Goal: Task Accomplishment & Management: Complete application form

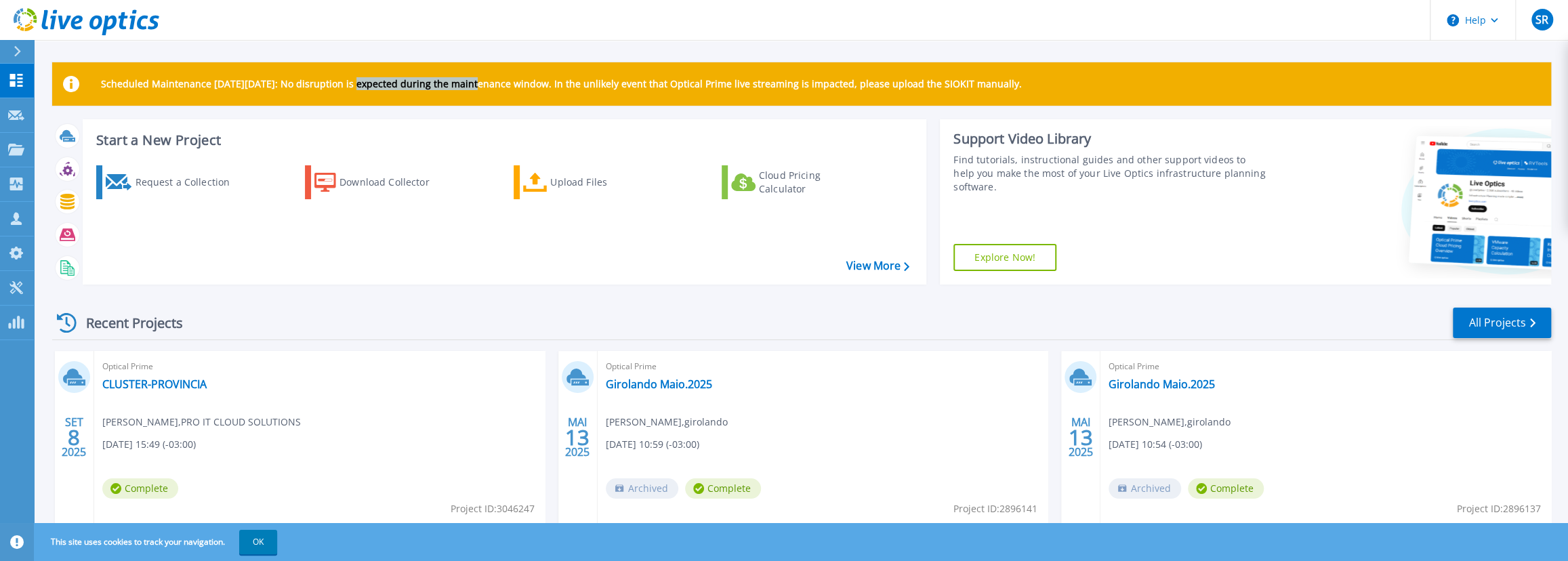
drag, startPoint x: 363, startPoint y: 81, endPoint x: 486, endPoint y: 81, distance: 123.0
click at [486, 81] on p "Scheduled Maintenance [DATE][DATE]: No disruption is expected during the mainte…" at bounding box center [561, 83] width 921 height 11
click at [488, 81] on p "Scheduled Maintenance [DATE][DATE]: No disruption is expected during the mainte…" at bounding box center [561, 83] width 921 height 11
click at [26, 148] on link "Projects Projects" at bounding box center [16, 150] width 34 height 35
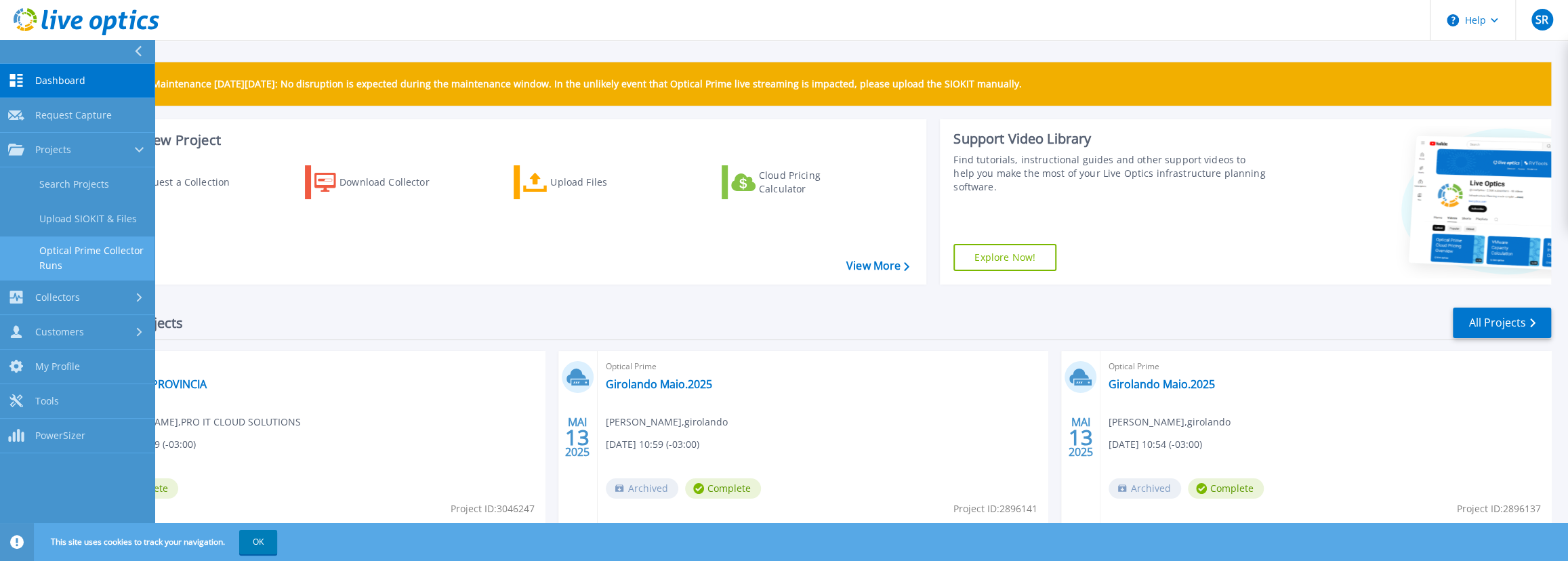
click at [74, 254] on link "Optical Prime Collector Runs" at bounding box center [77, 258] width 154 height 44
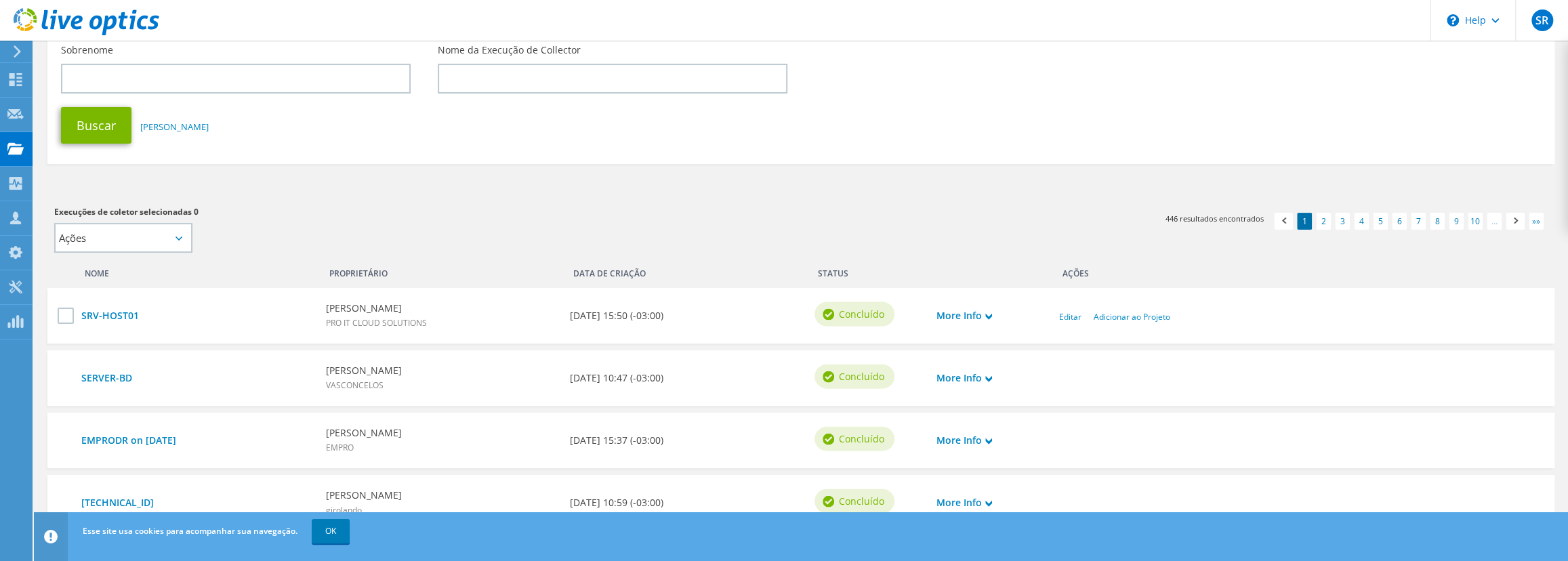
scroll to position [184, 0]
click at [51, 115] on div "Solicitar captura" at bounding box center [76, 114] width 88 height 34
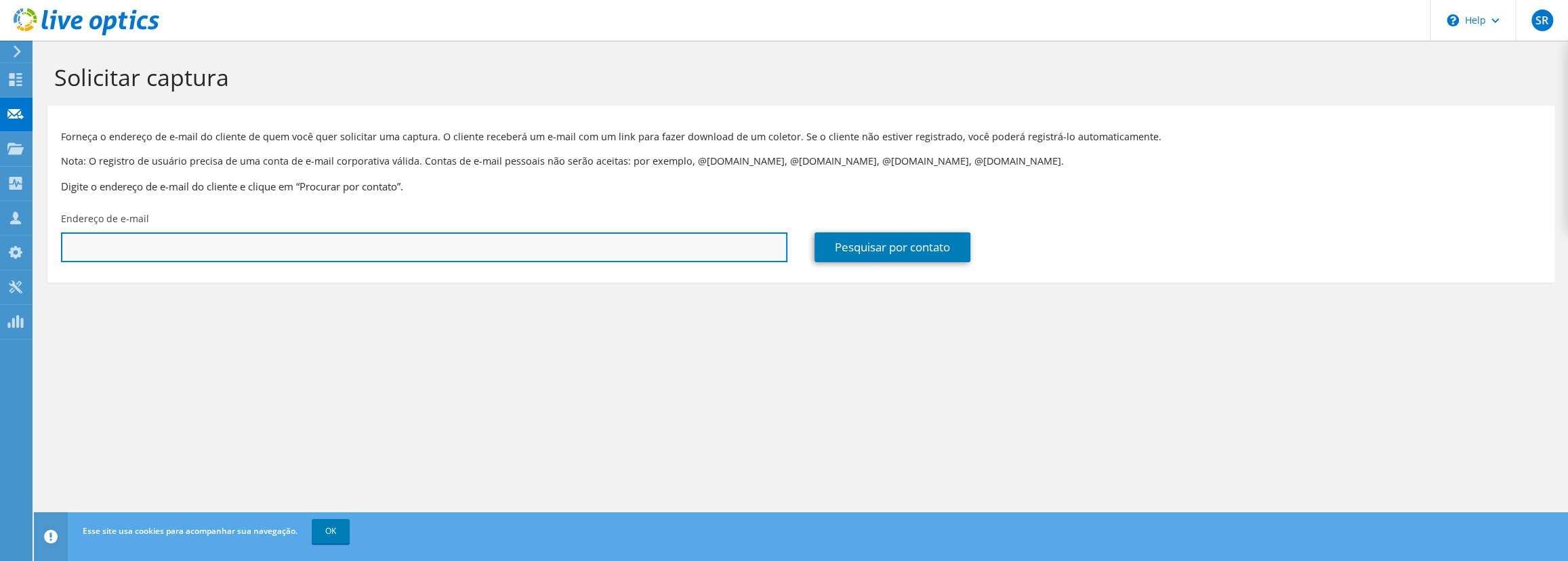
click at [269, 249] on input "text" at bounding box center [424, 247] width 727 height 30
click at [372, 243] on input "text" at bounding box center [424, 247] width 727 height 30
click at [366, 239] on input "text" at bounding box center [424, 247] width 727 height 30
type input "l"
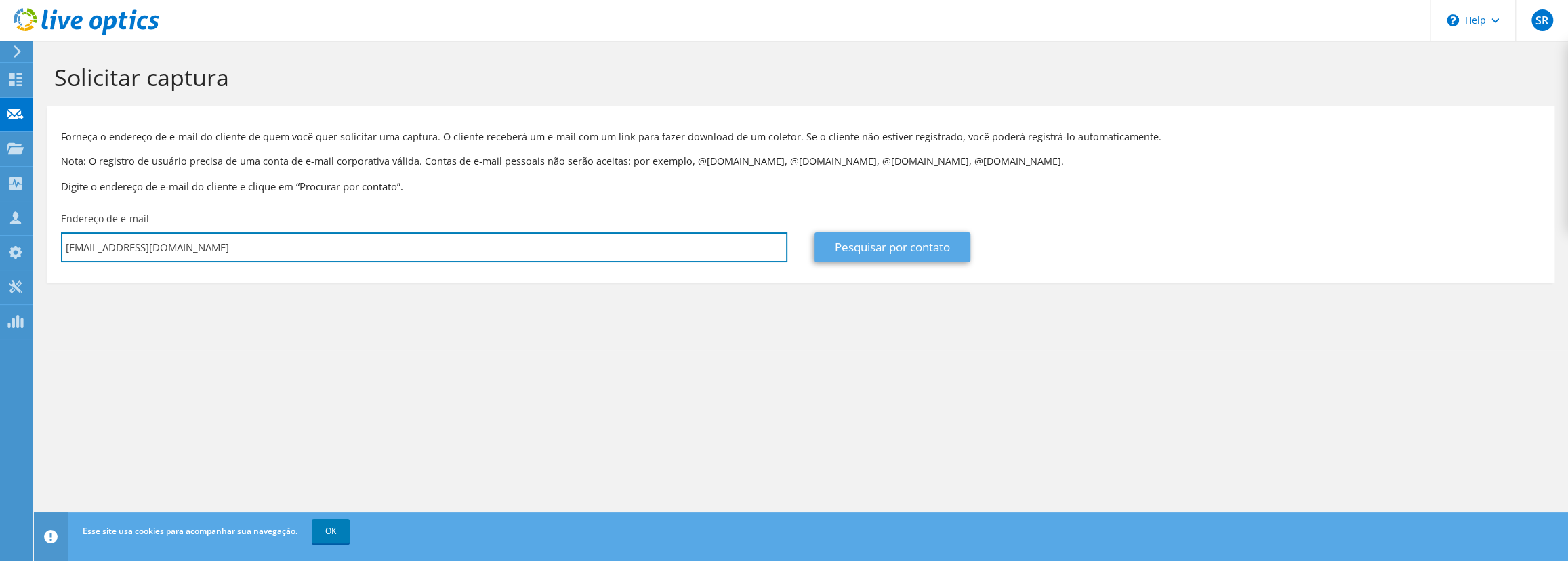
type input "ti4@paratudo.com.br"
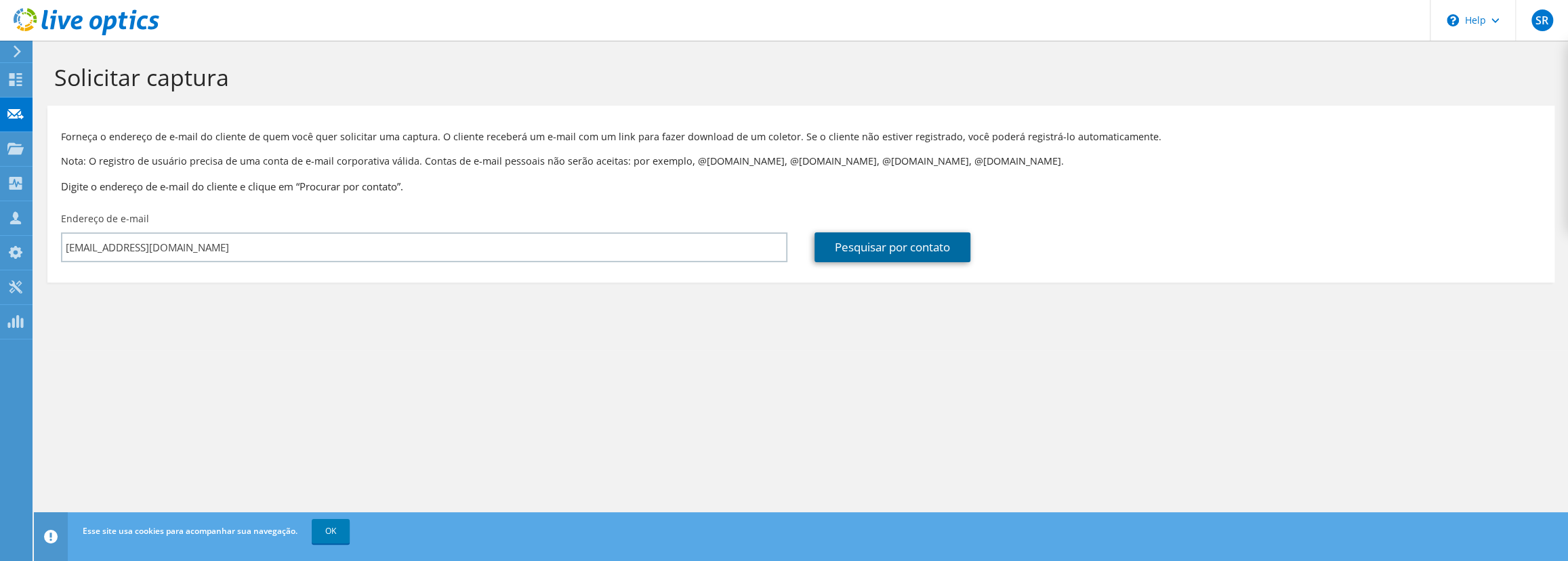
drag, startPoint x: 859, startPoint y: 247, endPoint x: 853, endPoint y: 254, distance: 9.2
click at [859, 247] on link "Pesquisar por contato" at bounding box center [893, 247] width 156 height 30
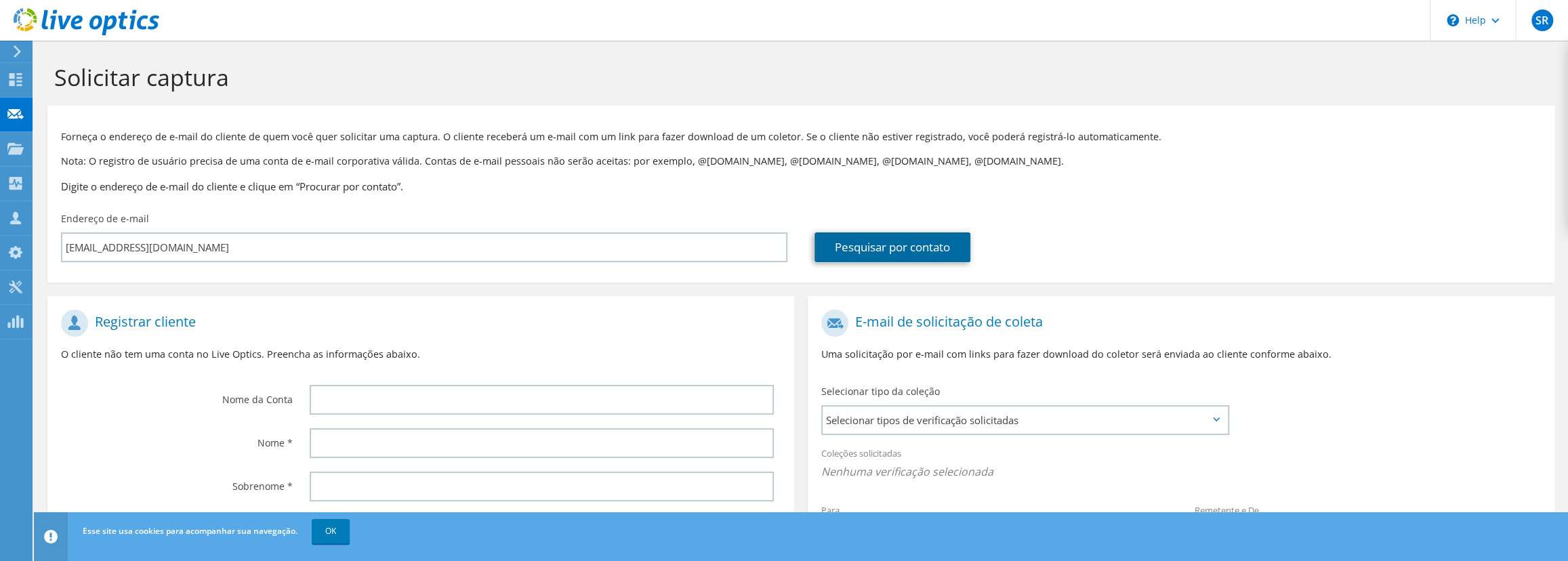
scroll to position [123, 0]
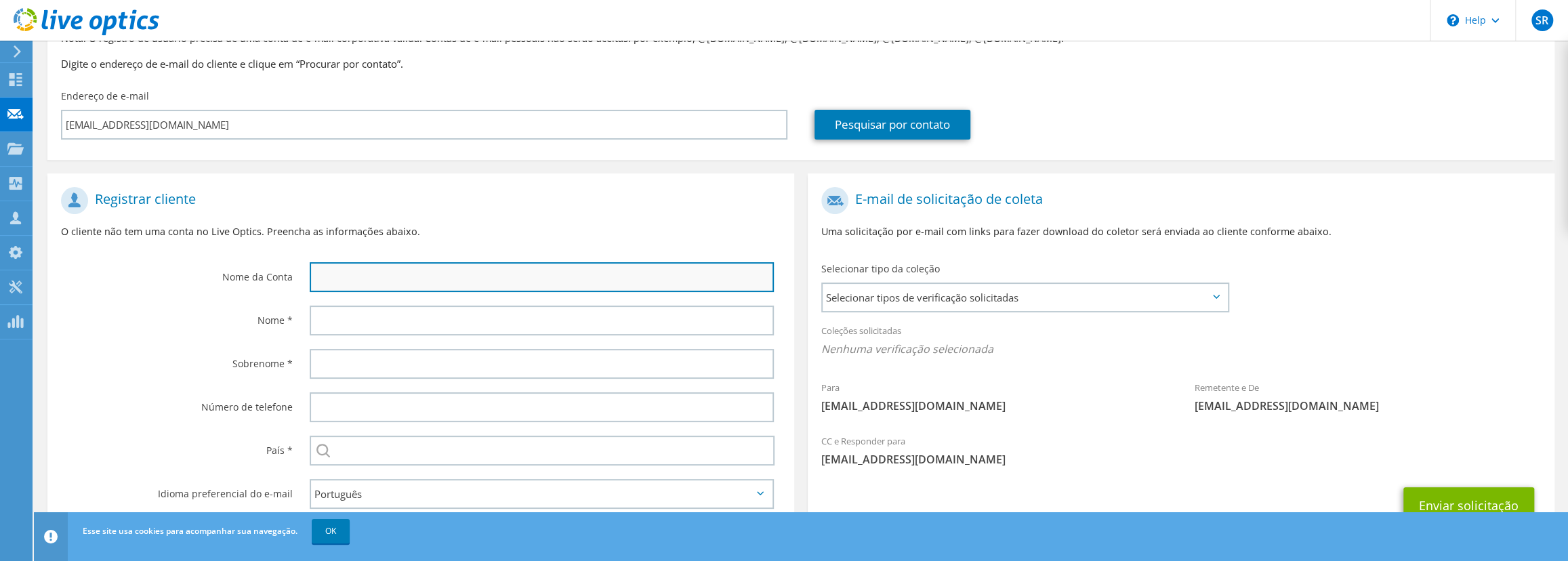
click at [482, 276] on input "text" at bounding box center [542, 277] width 464 height 30
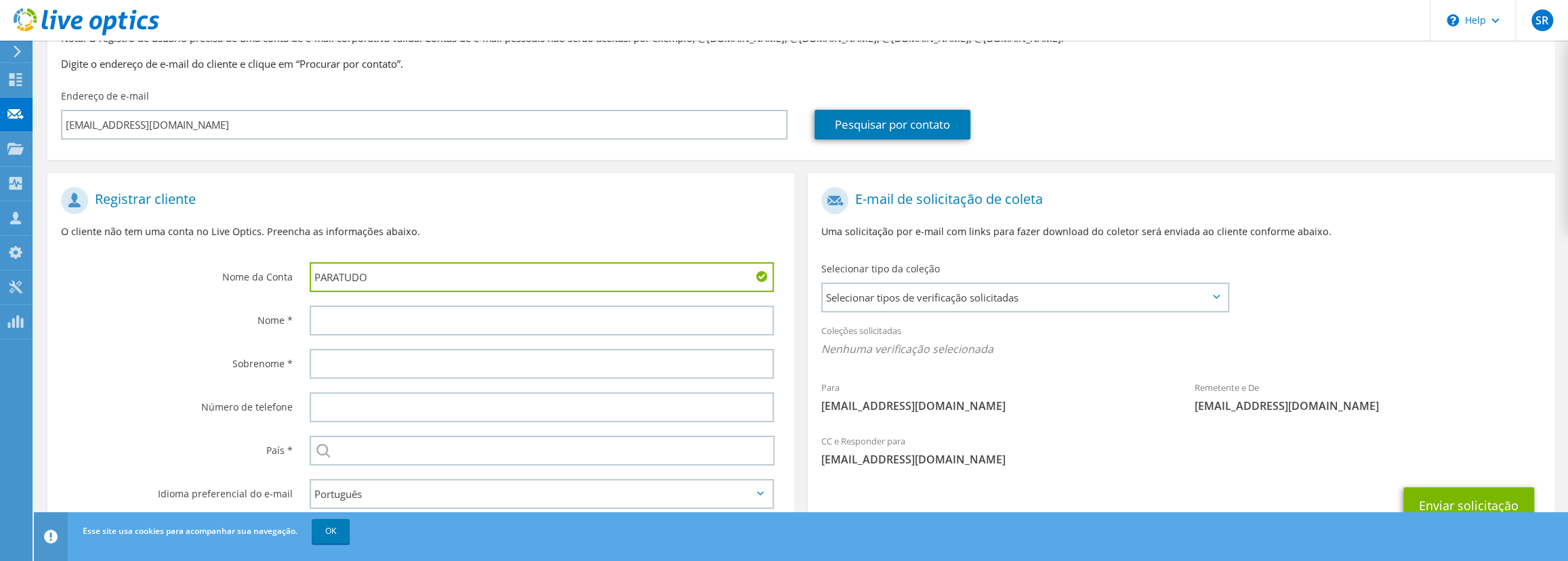
type input "PARATUDO"
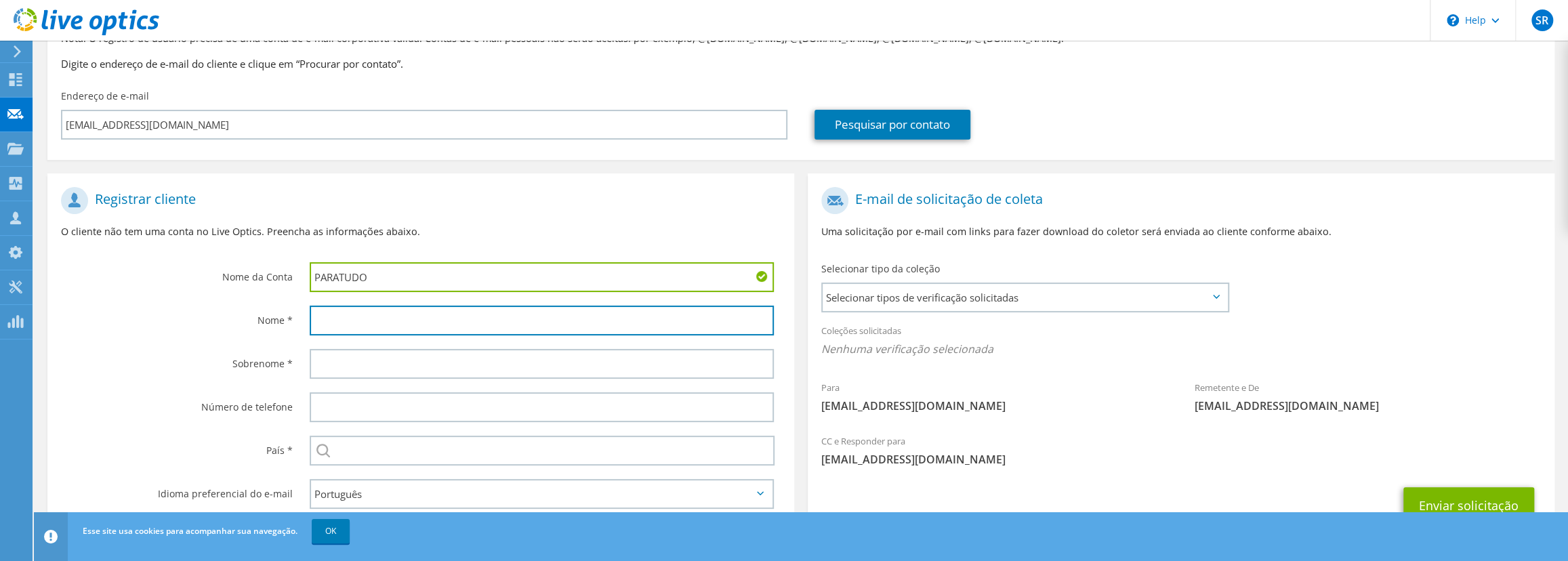
type input "A"
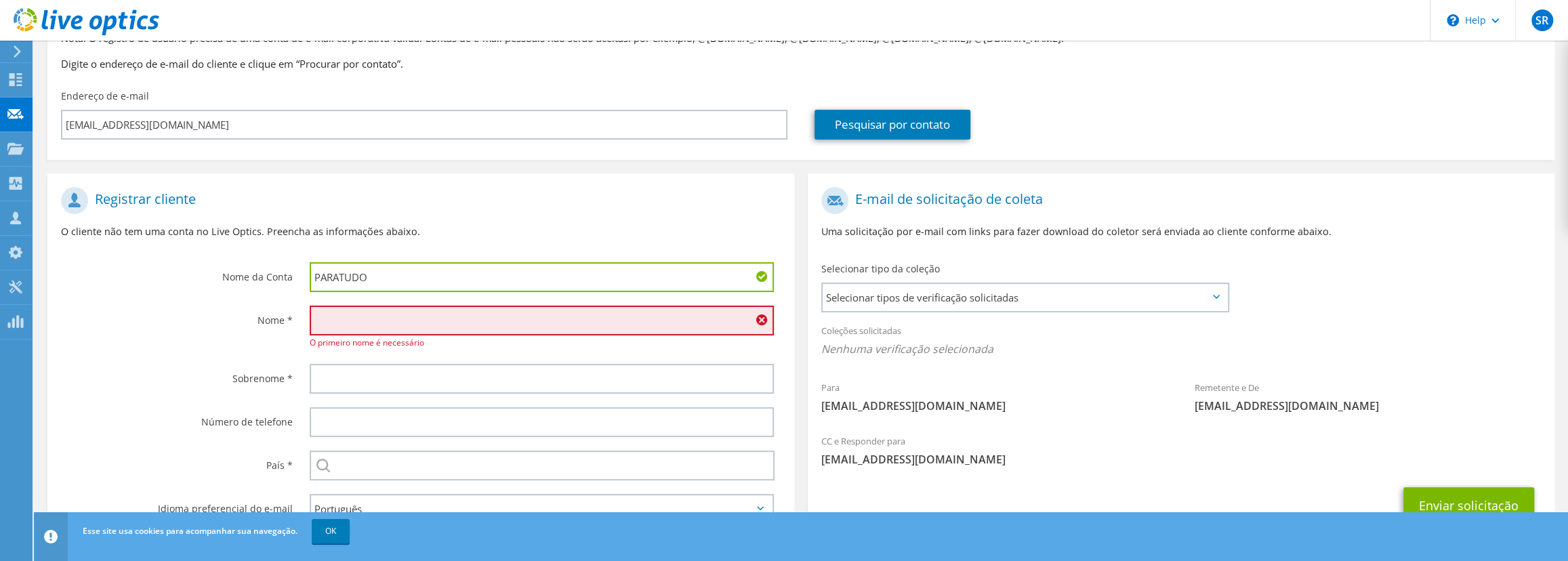
type input "A"
type input "F"
click at [379, 316] on input "text" at bounding box center [542, 320] width 464 height 30
drag, startPoint x: 501, startPoint y: 220, endPoint x: 490, endPoint y: 238, distance: 21.1
click at [501, 220] on div "Registrar cliente O cliente não tem uma conta no Live Optics. Preencha as infor…" at bounding box center [421, 218] width 747 height 76
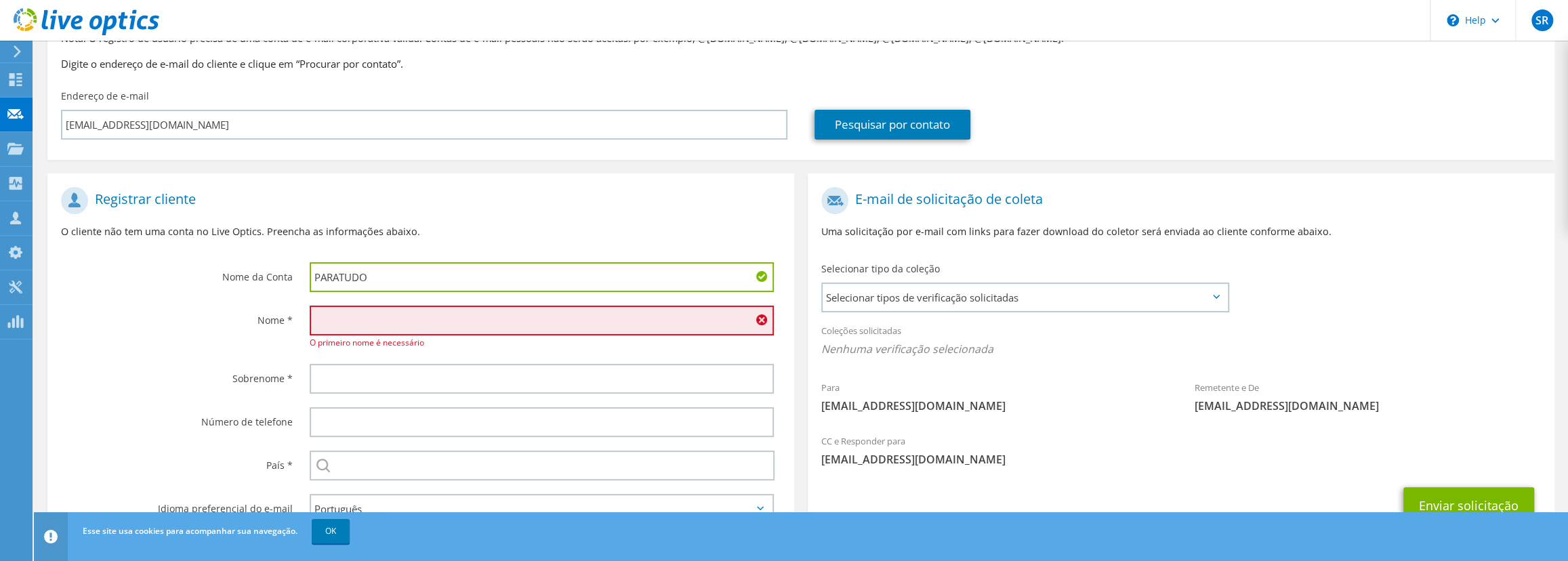
click at [427, 319] on input "text" at bounding box center [542, 320] width 464 height 30
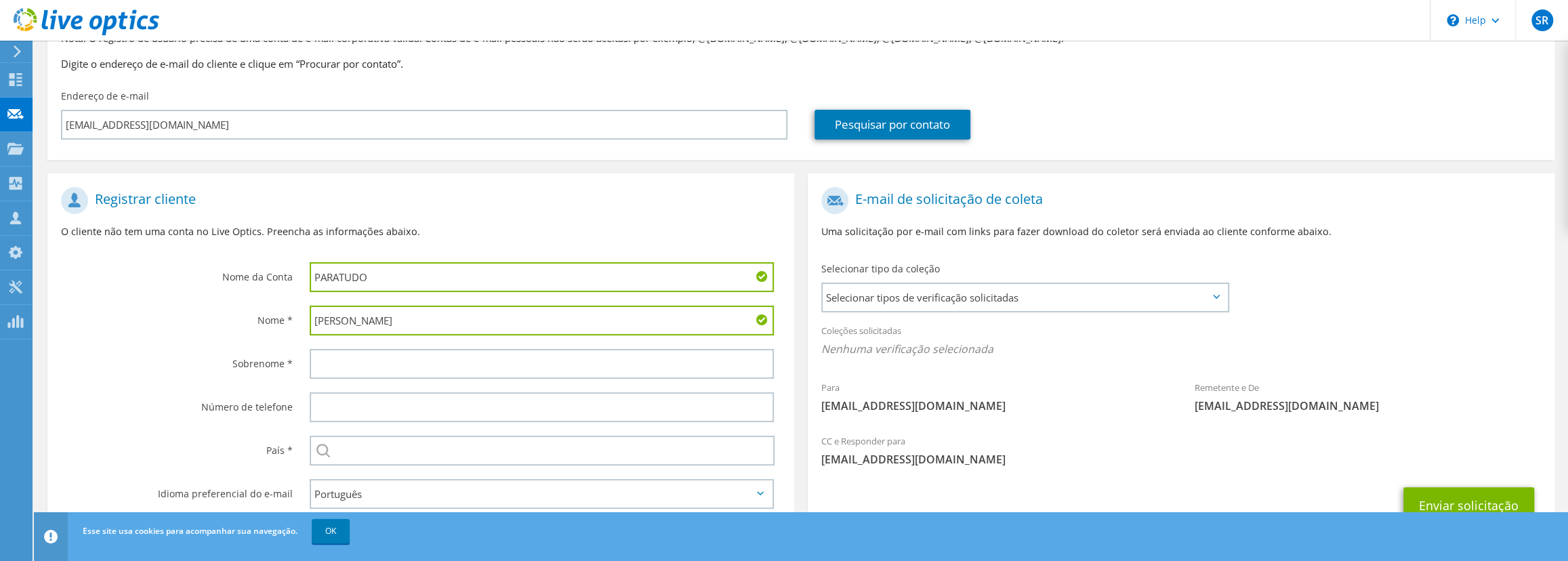
type input "Luis"
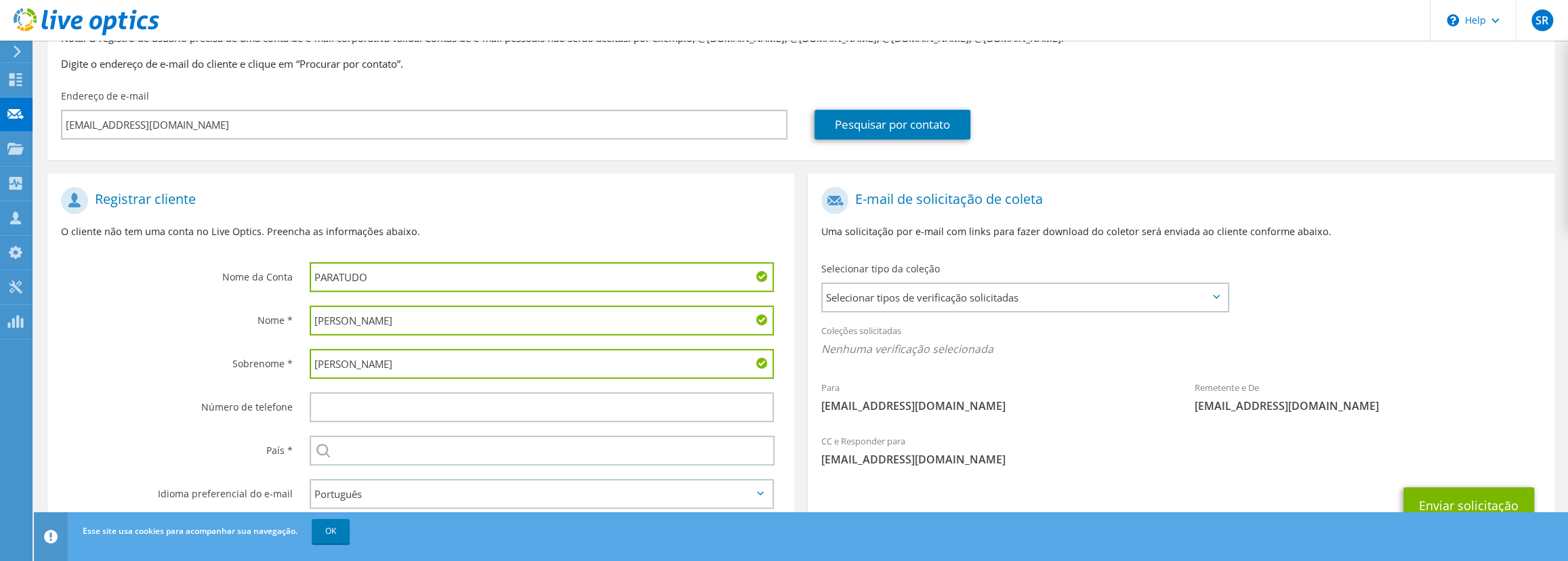
type input "Fernando"
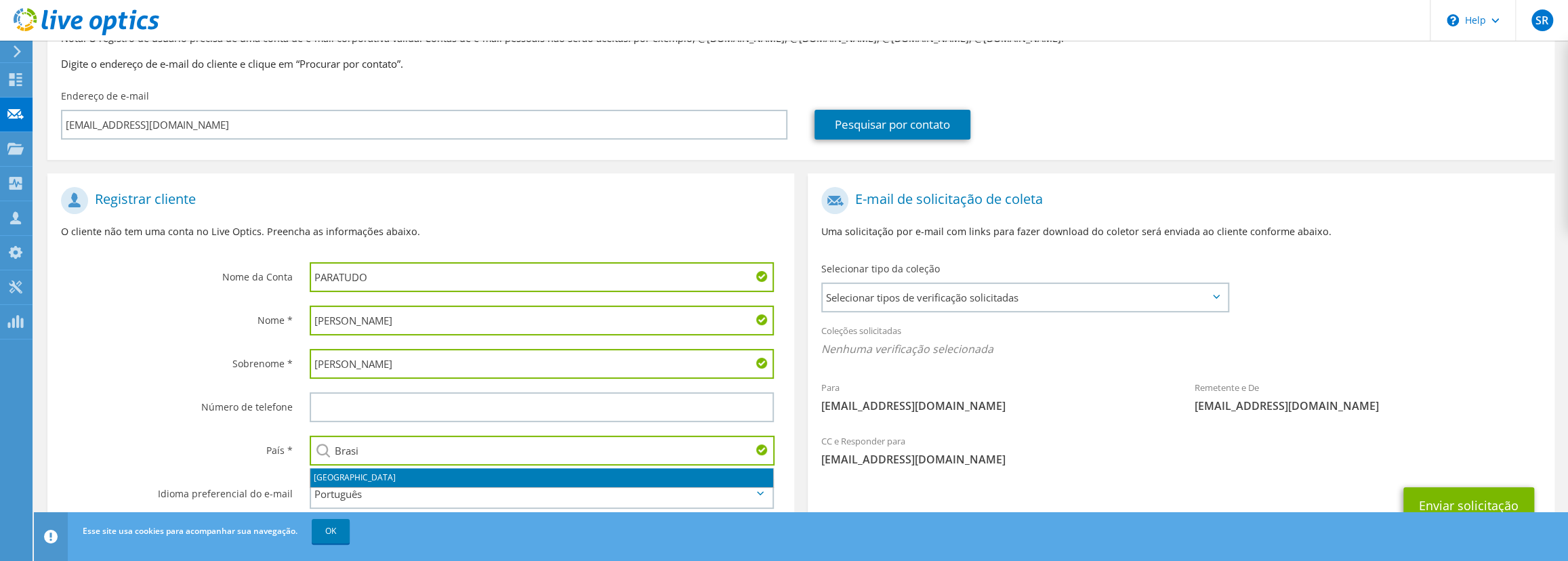
type input "Brasil"
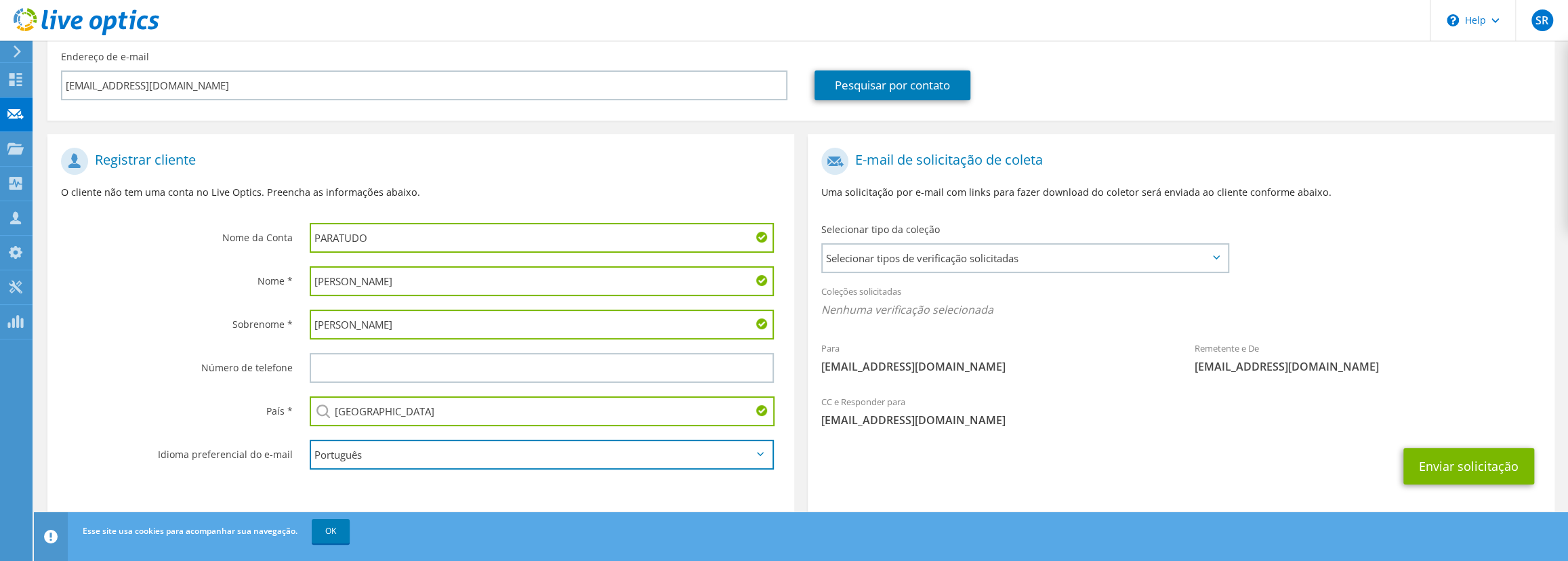
scroll to position [182, 0]
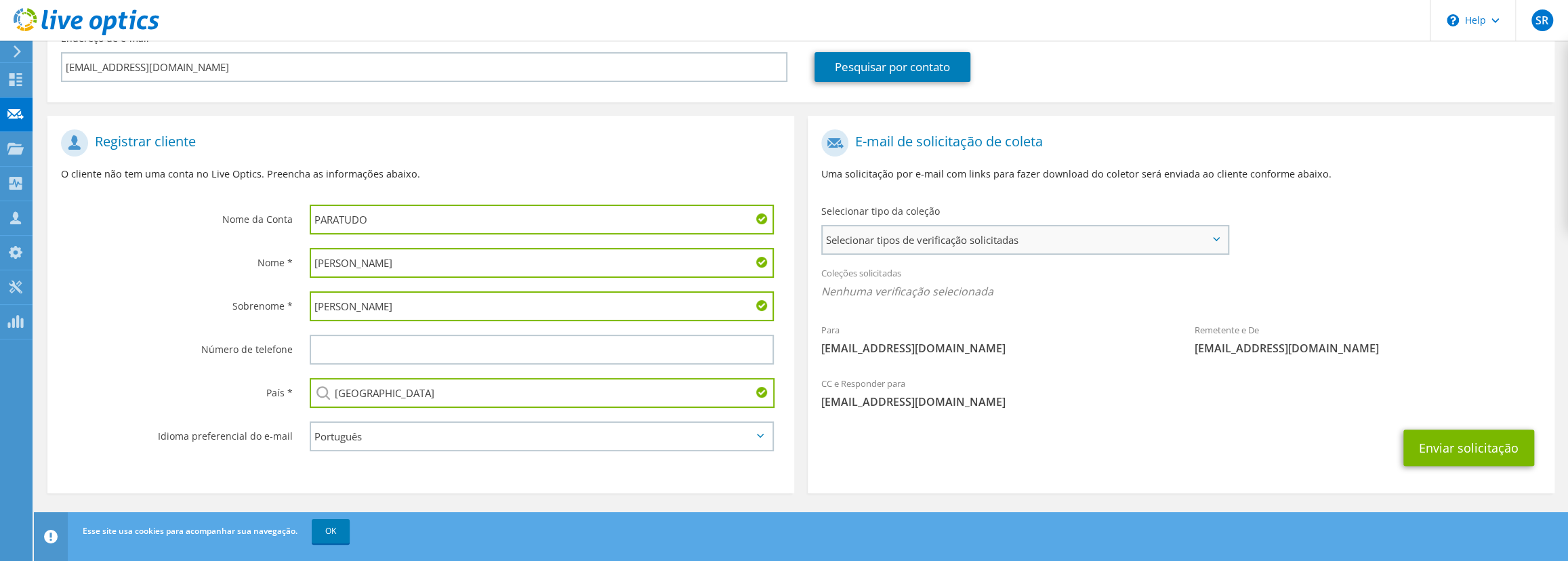
click at [887, 237] on span "Selecionar tipos de verificação solicitadas" at bounding box center [1024, 240] width 404 height 27
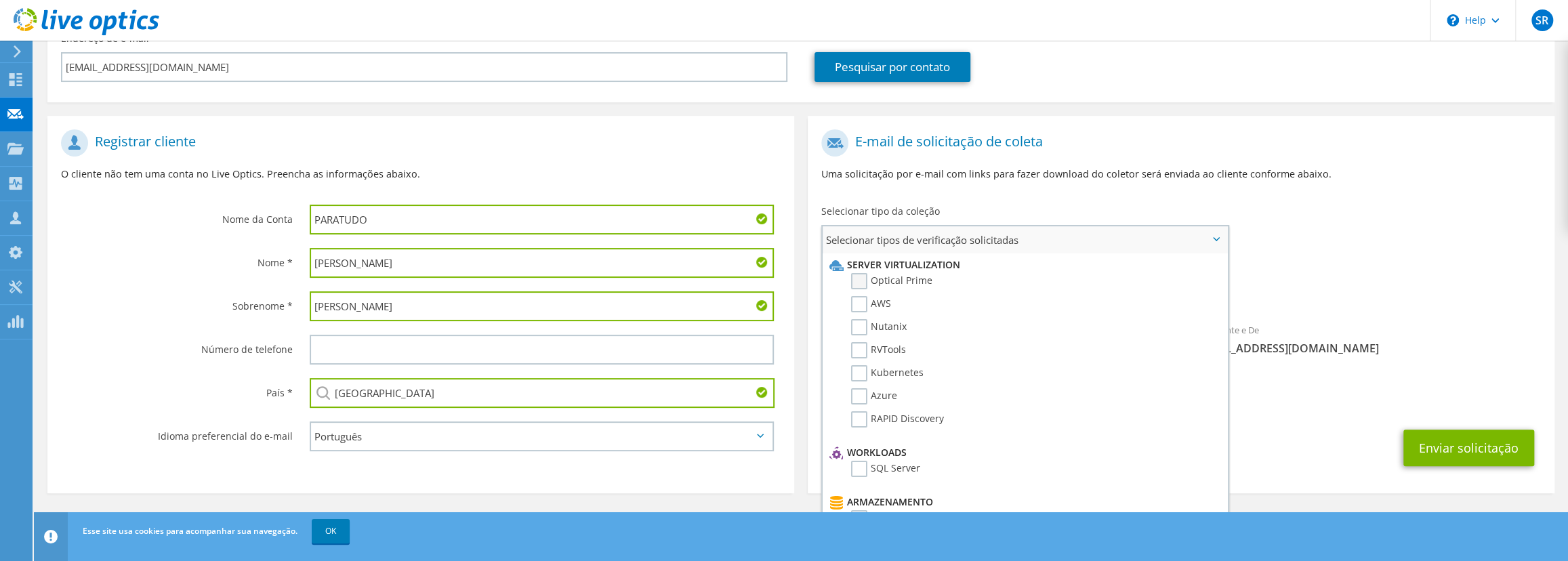
click at [861, 278] on label "Optical Prime" at bounding box center [892, 281] width 81 height 16
click at [0, 0] on input "Optical Prime" at bounding box center [0, 0] width 0 height 0
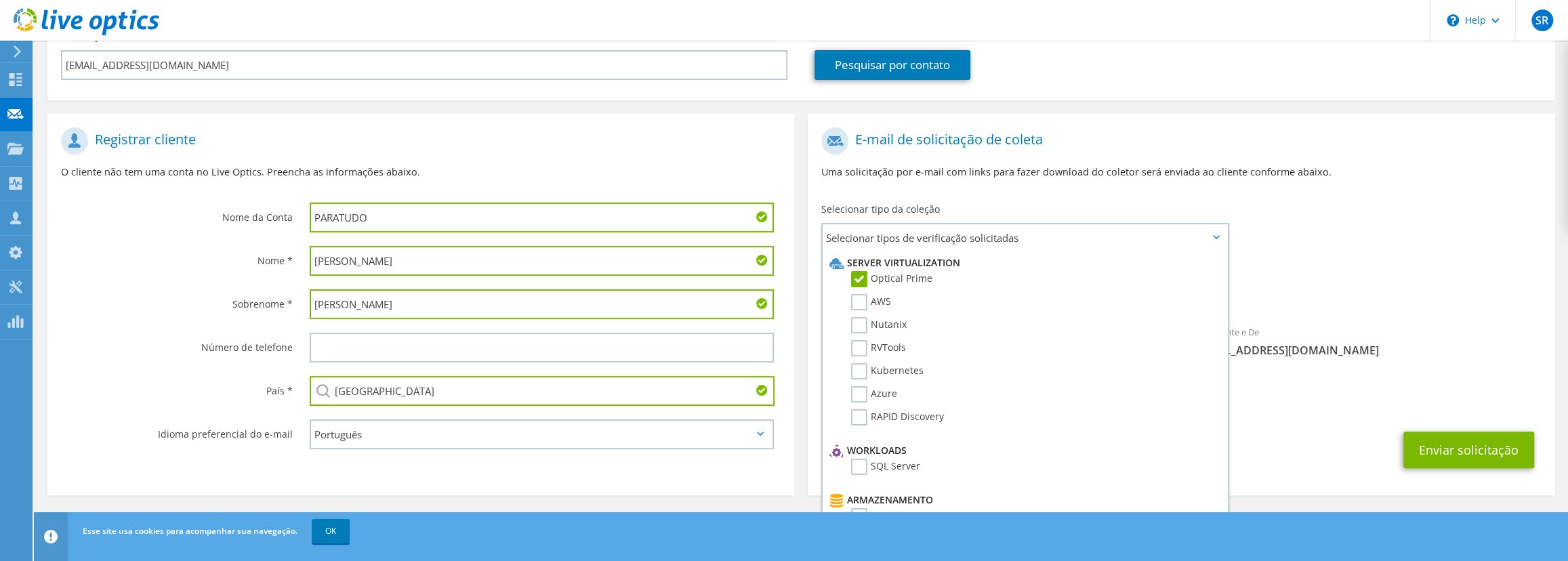
click at [1396, 286] on span "Optical Prime" at bounding box center [1181, 293] width 720 height 22
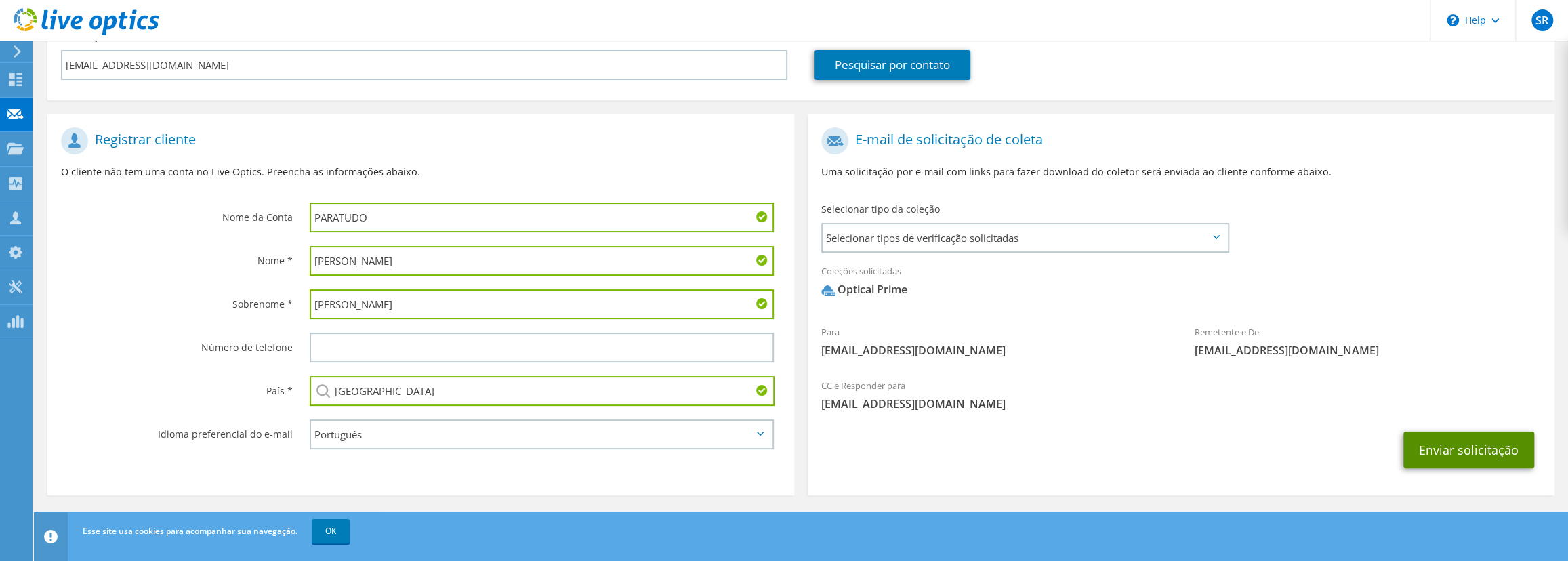
click at [1464, 448] on button "Enviar solicitação" at bounding box center [1468, 450] width 131 height 37
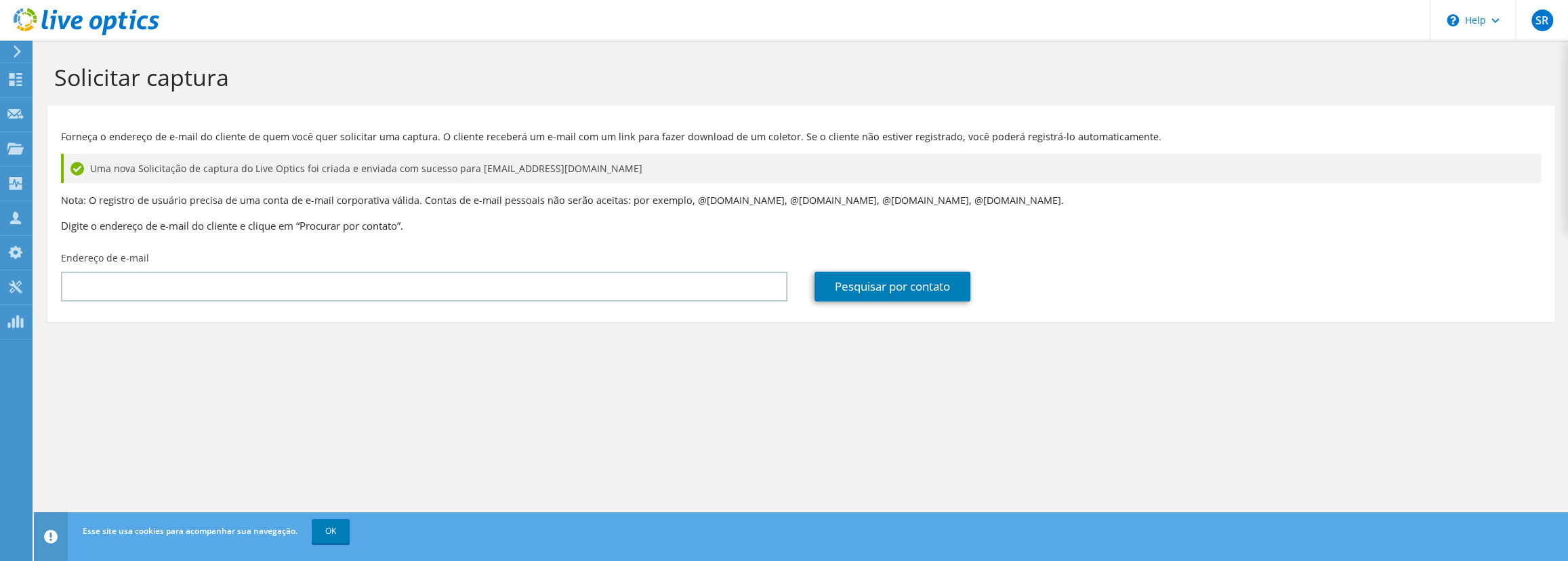
click at [853, 424] on div "Solicitar captura Forneça o endereço de e-mail do cliente de quem você quer sol…" at bounding box center [800, 300] width 1534 height 520
